Goal: Task Accomplishment & Management: Use online tool/utility

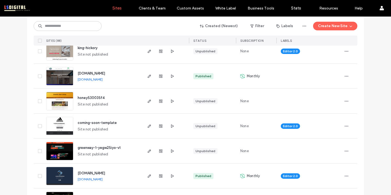
scroll to position [218, 0]
click at [71, 28] on input at bounding box center [68, 26] width 68 height 10
type input "*"
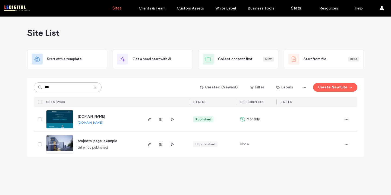
scroll to position [0, 0]
type input "***"
click at [350, 121] on span "button" at bounding box center [346, 119] width 9 height 9
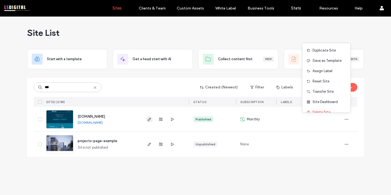
click at [148, 119] on icon "button" at bounding box center [149, 119] width 4 height 4
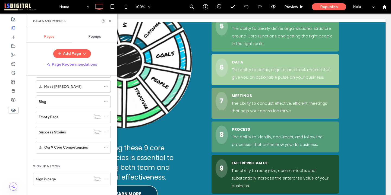
scroll to position [614, 0]
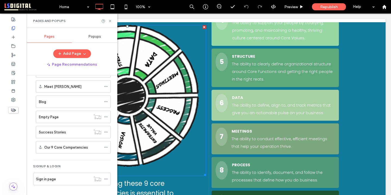
click at [159, 102] on img at bounding box center [127, 101] width 167 height 160
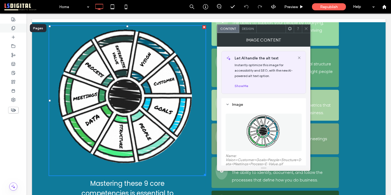
click at [14, 27] on icon at bounding box center [13, 28] width 4 height 4
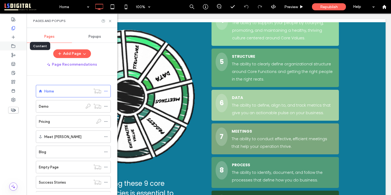
click at [12, 46] on icon at bounding box center [13, 46] width 4 height 4
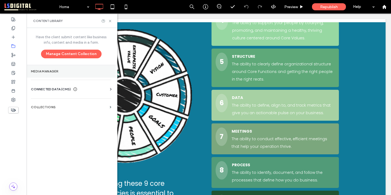
click at [56, 71] on label "Media Manager" at bounding box center [71, 72] width 80 height 4
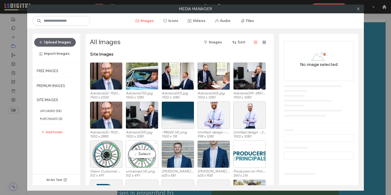
click at [151, 152] on div "Select" at bounding box center [142, 154] width 33 height 27
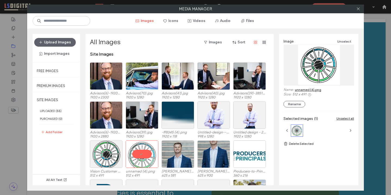
click at [319, 89] on link "unnamed (4).png" at bounding box center [308, 90] width 26 height 4
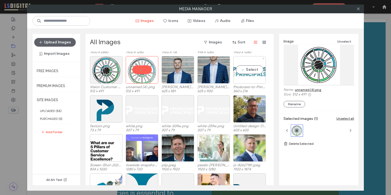
scroll to position [85, 0]
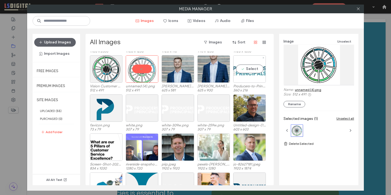
click at [251, 69] on div "Select" at bounding box center [249, 68] width 33 height 27
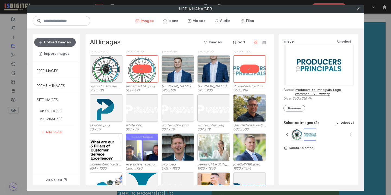
click at [321, 92] on link "Producers-to-Principals-Logo-Wordmark-1920w.webp" at bounding box center [324, 92] width 59 height 8
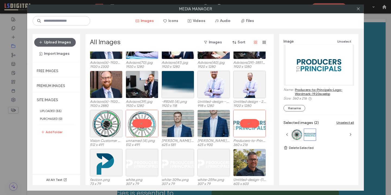
scroll to position [0, 0]
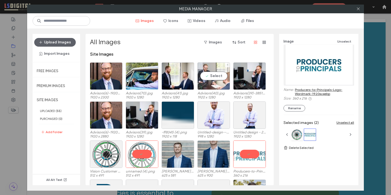
click at [220, 76] on div "Select" at bounding box center [213, 75] width 33 height 27
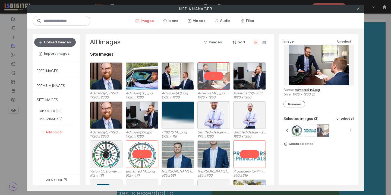
click at [313, 89] on link "Advisors(40).jpg" at bounding box center [307, 90] width 25 height 4
